Goal: Information Seeking & Learning: Learn about a topic

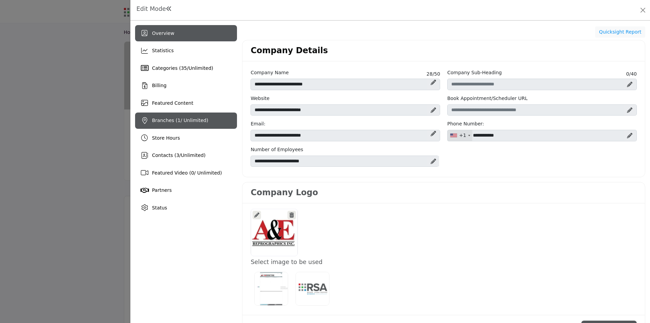
click at [168, 118] on span "Branches ( 1 / Unlimited)" at bounding box center [180, 119] width 56 height 5
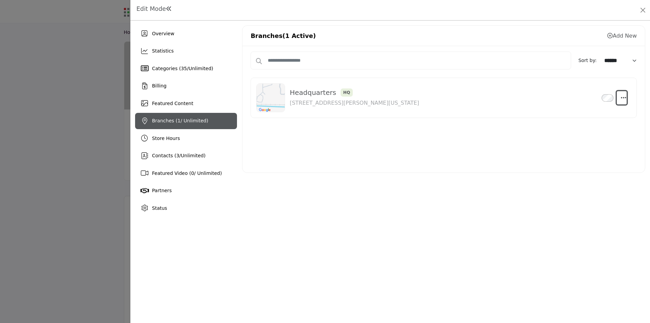
click at [623, 99] on icon "button" at bounding box center [623, 97] width 5 height 6
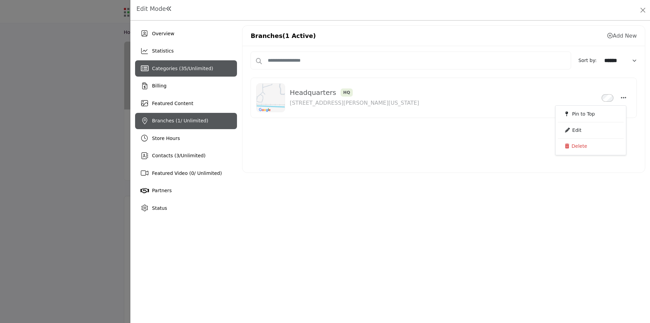
click at [210, 68] on div "Categories ( 35 / Unlimited )" at bounding box center [186, 68] width 102 height 16
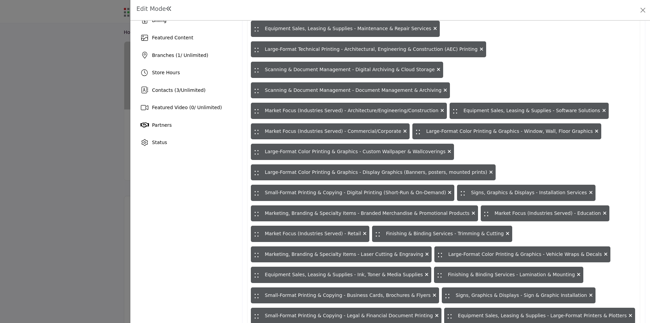
scroll to position [50, 0]
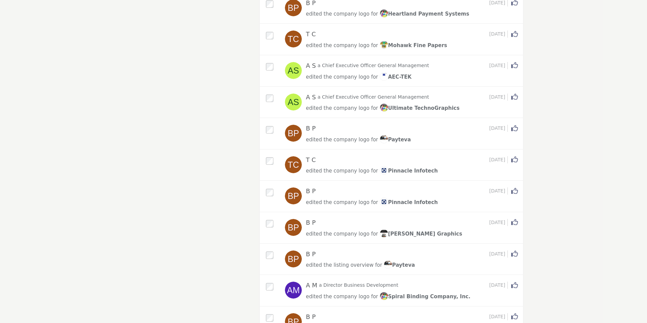
scroll to position [5153, 0]
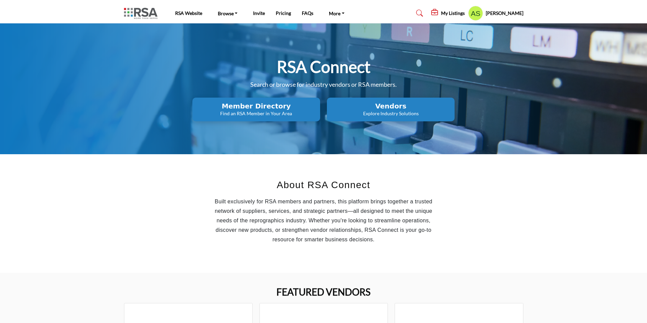
click at [318, 111] on p "Explore Industry Solutions" at bounding box center [256, 113] width 124 height 7
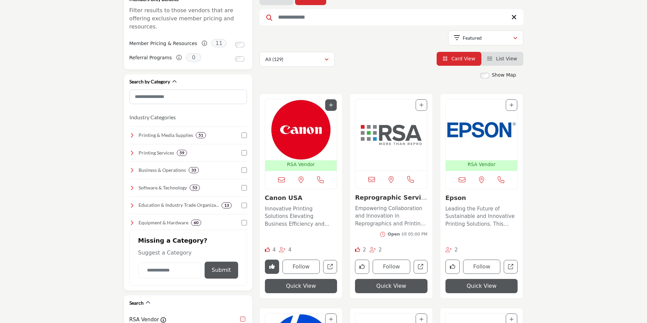
scroll to position [102, 0]
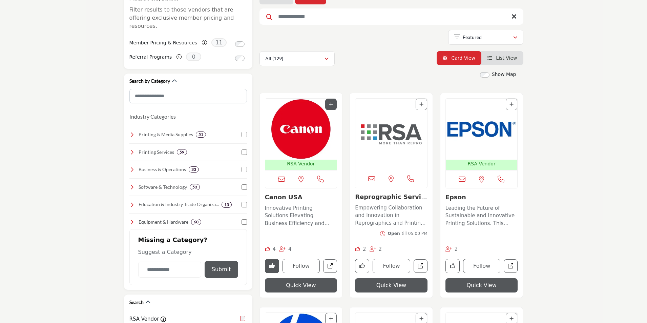
click at [451, 196] on link "Epson" at bounding box center [455, 196] width 21 height 7
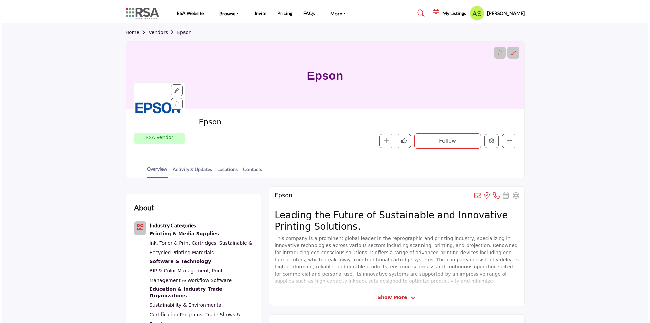
scroll to position [203, 0]
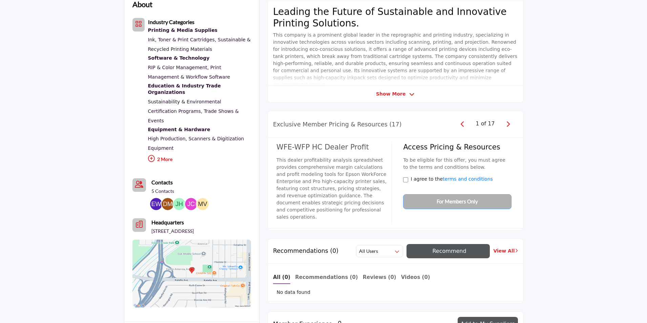
click at [190, 198] on img at bounding box center [191, 204] width 12 height 12
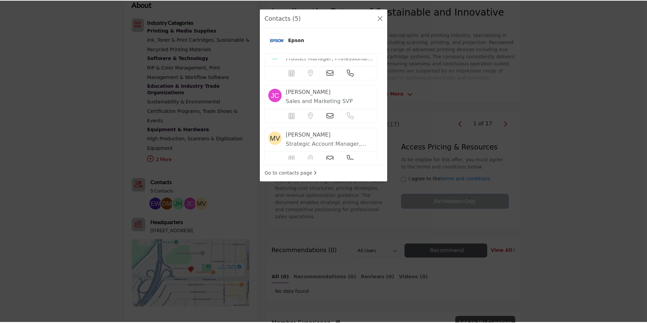
scroll to position [129, 0]
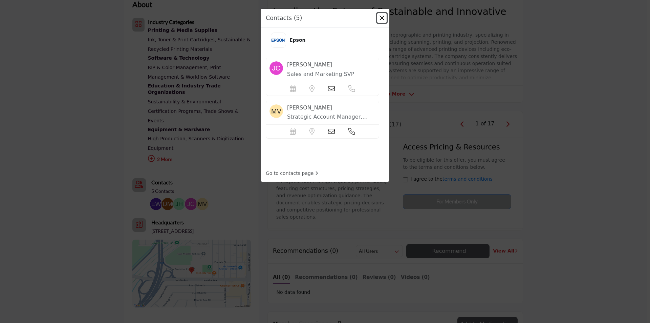
click at [384, 20] on button "Close" at bounding box center [381, 17] width 9 height 9
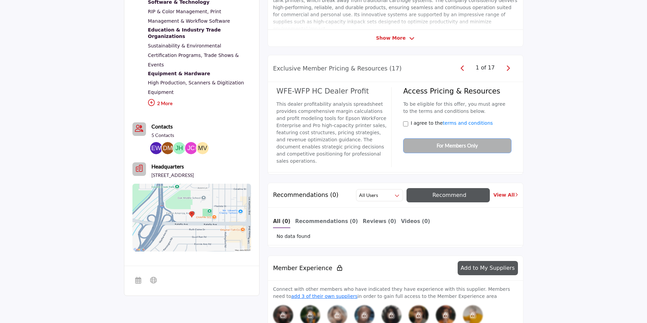
scroll to position [271, 0]
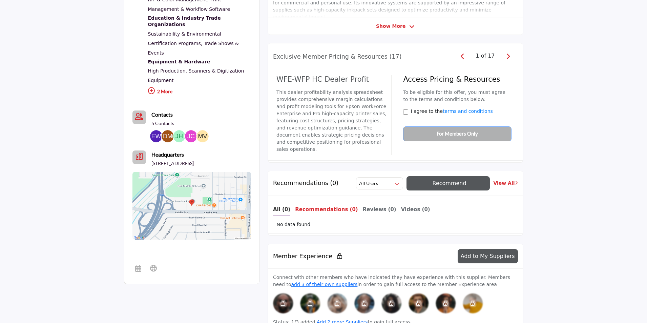
click at [317, 208] on b "Recommendations (0)" at bounding box center [326, 209] width 63 height 6
